Goal: Task Accomplishment & Management: Manage account settings

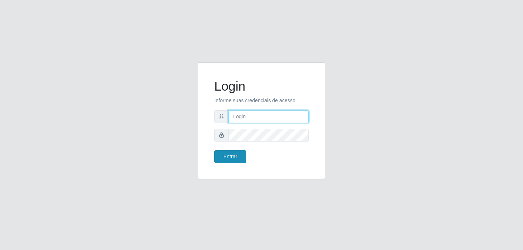
type input "[EMAIL_ADDRESS][DOMAIN_NAME]"
click at [235, 153] on button "Entrar" at bounding box center [230, 156] width 32 height 13
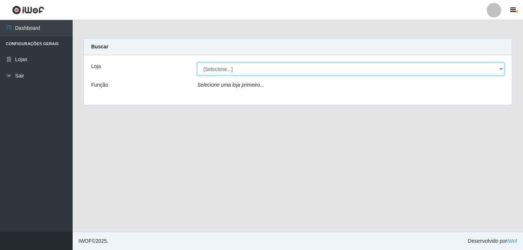
click at [242, 67] on select "[Selecione...] Rede Potiguar 4 - Extremoz" at bounding box center [350, 69] width 307 height 13
select select "78"
click at [197, 63] on select "[Selecione...] Rede Potiguar 4 - Extremoz" at bounding box center [350, 69] width 307 height 13
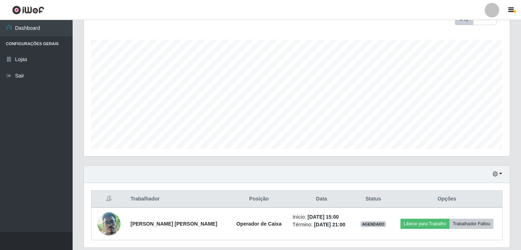
scroll to position [136, 0]
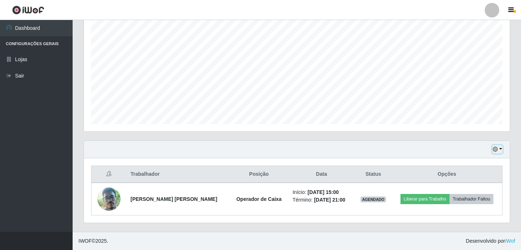
click at [495, 149] on icon "button" at bounding box center [495, 148] width 5 height 5
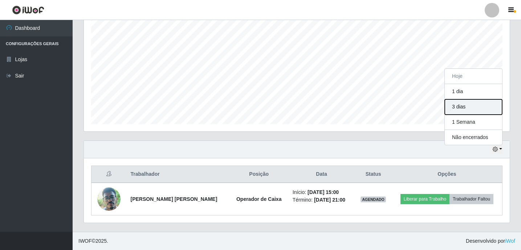
click at [470, 110] on button "3 dias" at bounding box center [473, 106] width 57 height 15
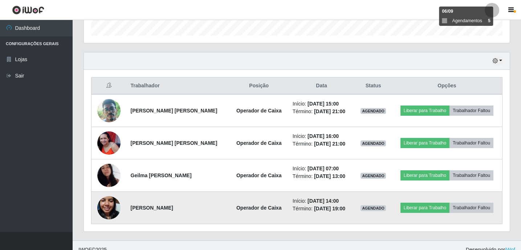
scroll to position [233, 0]
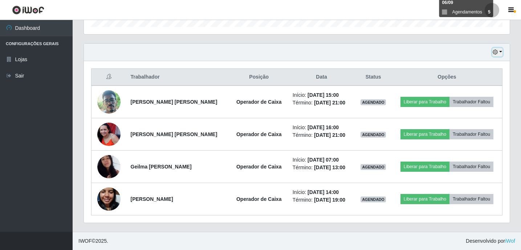
click at [495, 52] on icon "button" at bounding box center [495, 51] width 5 height 5
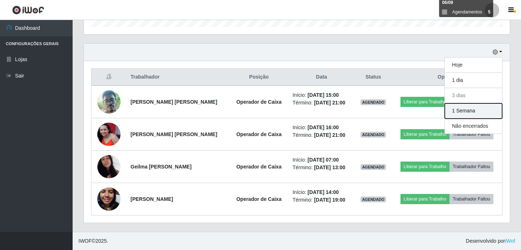
click at [470, 109] on button "1 Semana" at bounding box center [473, 110] width 57 height 15
